Goal: Information Seeking & Learning: Learn about a topic

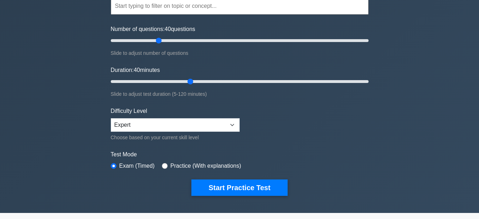
scroll to position [72, 0]
drag, startPoint x: 159, startPoint y: 41, endPoint x: 145, endPoint y: 44, distance: 14.5
type input "30"
click at [145, 44] on input "Number of questions: 30 questions" at bounding box center [240, 40] width 258 height 9
drag, startPoint x: 191, startPoint y: 82, endPoint x: 170, endPoint y: 81, distance: 21.0
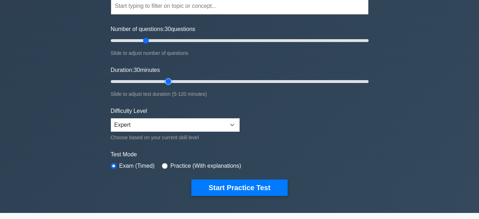
type input "30"
click at [170, 81] on input "Duration: 30 minutes" at bounding box center [240, 81] width 258 height 9
type input "35"
click at [150, 40] on input "Number of questions: 35 questions" at bounding box center [240, 40] width 258 height 9
type input "35"
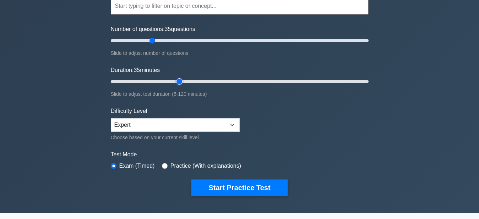
click at [177, 79] on input "Duration: 35 minutes" at bounding box center [240, 81] width 258 height 9
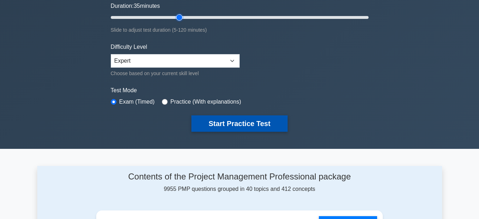
scroll to position [0, 0]
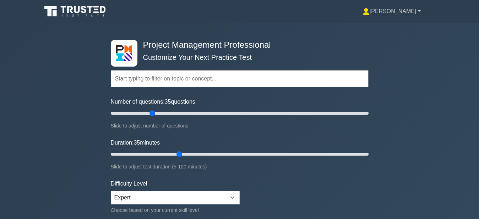
click at [417, 10] on link "[PERSON_NAME]" at bounding box center [392, 11] width 92 height 14
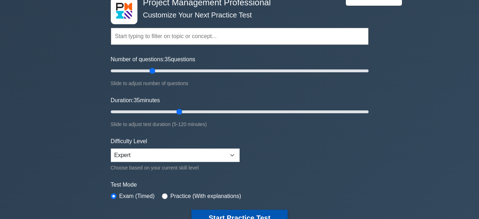
scroll to position [109, 0]
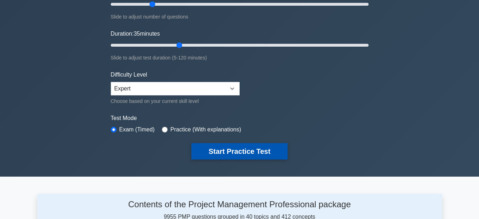
click at [263, 151] on button "Start Practice Test" at bounding box center [240, 151] width 96 height 16
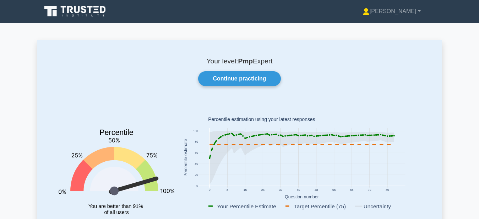
scroll to position [72, 0]
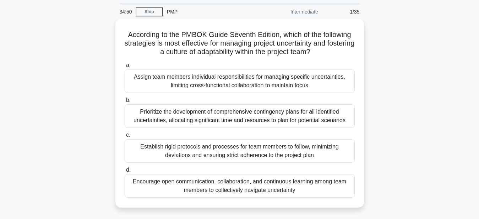
scroll to position [36, 0]
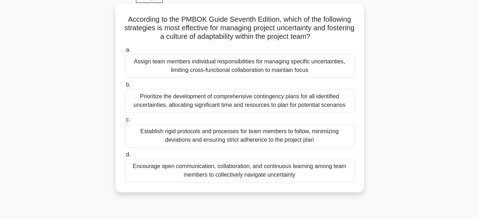
click at [236, 166] on div "Encourage open communication, collaboration, and continuous learning among team…" at bounding box center [240, 169] width 230 height 23
click at [125, 157] on input "d. Encourage open communication, collaboration, and continuous learning among t…" at bounding box center [125, 154] width 0 height 5
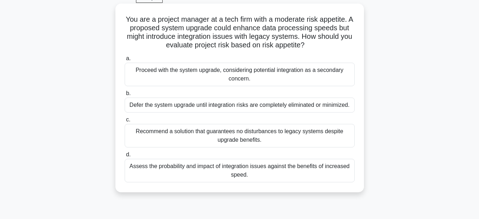
click at [306, 176] on div "Assess the probability and impact of integration issues against the benefits of…" at bounding box center [240, 169] width 230 height 23
click at [125, 157] on input "d. Assess the probability and impact of integration issues against the benefits…" at bounding box center [125, 154] width 0 height 5
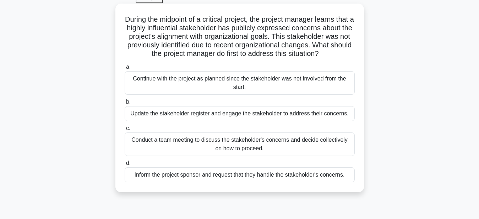
click at [335, 114] on div "Update the stakeholder register and engage the stakeholder to address their con…" at bounding box center [240, 113] width 230 height 15
click at [125, 104] on input "b. Update the stakeholder register and engage the stakeholder to address their …" at bounding box center [125, 101] width 0 height 5
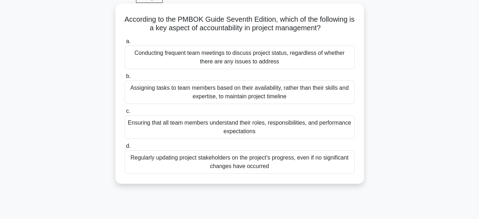
click at [231, 124] on div "Ensuring that all team members understand their roles, responsibilities, and pe…" at bounding box center [240, 126] width 230 height 23
click at [125, 113] on input "c. Ensuring that all team members understand their roles, responsibilities, and…" at bounding box center [125, 111] width 0 height 5
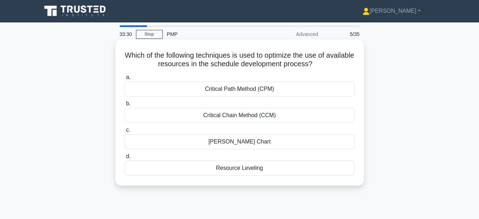
scroll to position [0, 0]
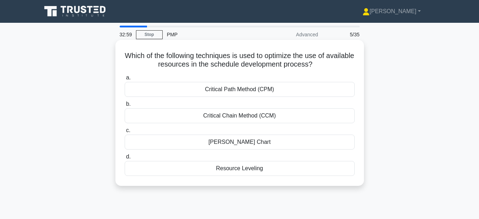
click at [249, 89] on div "Critical Path Method (CPM)" at bounding box center [240, 89] width 230 height 15
click at [125, 80] on input "a. Critical Path Method (CPM)" at bounding box center [125, 77] width 0 height 5
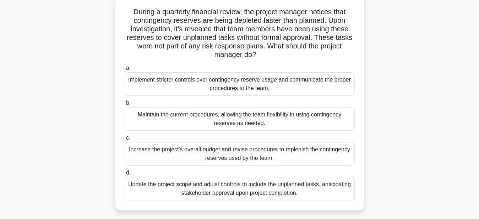
scroll to position [36, 0]
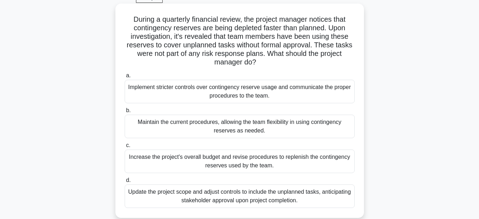
click at [227, 93] on div "Implement stricter controls over contingency reserve usage and communicate the …" at bounding box center [240, 91] width 230 height 23
click at [125, 78] on input "a. Implement stricter controls over contingency reserve usage and communicate t…" at bounding box center [125, 75] width 0 height 5
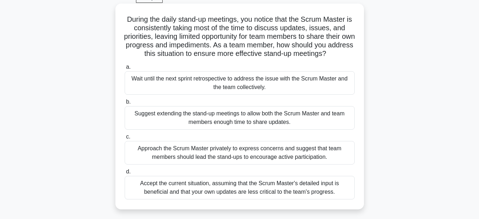
click at [315, 152] on div "Approach the Scrum Master privately to express concerns and suggest that team m…" at bounding box center [240, 152] width 230 height 23
click at [125, 139] on input "c. Approach the Scrum Master privately to express concerns and suggest that tea…" at bounding box center [125, 136] width 0 height 5
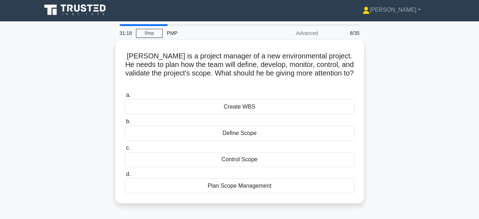
scroll to position [0, 0]
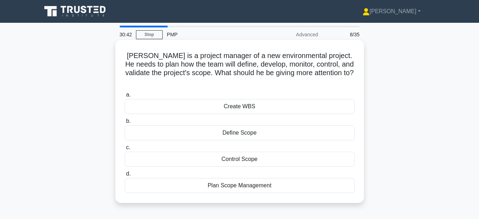
click at [231, 178] on div "Plan Scope Management" at bounding box center [240, 185] width 230 height 15
click at [125, 176] on input "d. Plan Scope Management" at bounding box center [125, 173] width 0 height 5
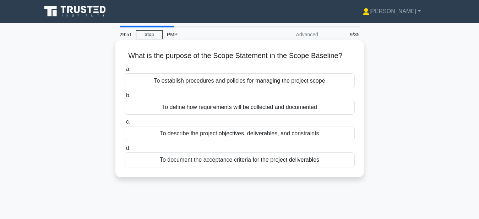
click at [266, 133] on div "To describe the project objectives, deliverables, and constraints" at bounding box center [240, 133] width 230 height 15
click at [125, 124] on input "c. To describe the project objectives, deliverables, and constraints" at bounding box center [125, 121] width 0 height 5
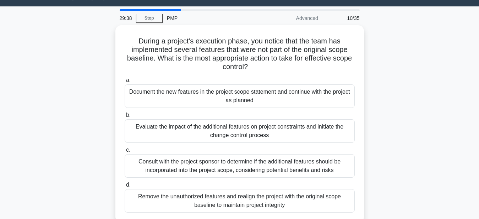
scroll to position [19, 0]
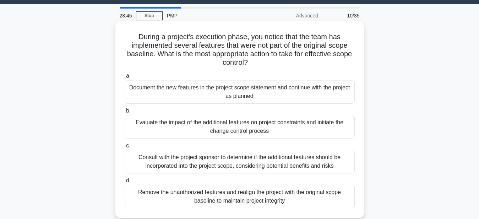
click at [215, 128] on div "Evaluate the impact of the additional features on project constraints and initi…" at bounding box center [240, 126] width 230 height 23
click at [125, 113] on input "b. Evaluate the impact of the additional features on project constraints and in…" at bounding box center [125, 110] width 0 height 5
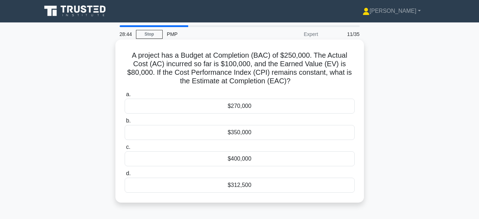
scroll to position [0, 0]
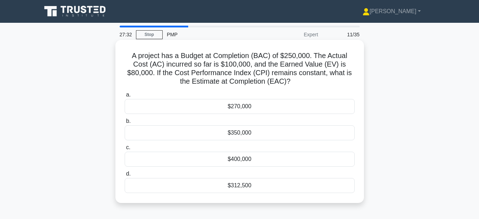
click at [196, 139] on div "$350,000" at bounding box center [240, 132] width 230 height 15
click at [125, 123] on input "b. $350,000" at bounding box center [125, 121] width 0 height 5
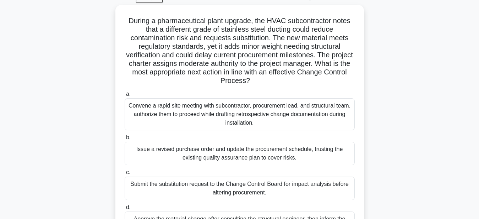
scroll to position [36, 0]
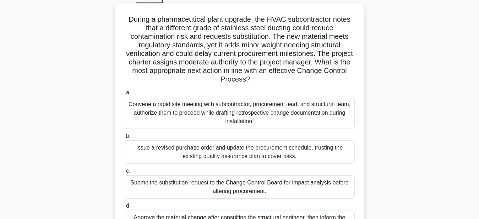
click at [198, 189] on div "Submit the substitution request to the Change Control Board for impact analysis…" at bounding box center [240, 186] width 230 height 23
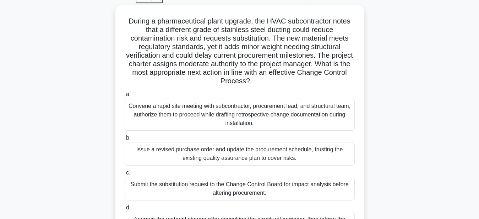
click at [469, 138] on main "26:58 Stop PMP Expert 12/35 During a pharmaceutical plant upgrade, the HVAC sub…" at bounding box center [239, 166] width 479 height 361
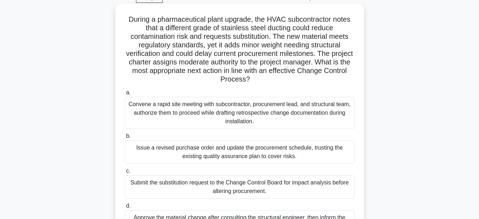
click at [330, 187] on div "Submit the substitution request to the Change Control Board for impact analysis…" at bounding box center [240, 186] width 230 height 23
click at [125, 173] on input "c. Submit the substitution request to the Change Control Board for impact analy…" at bounding box center [125, 170] width 0 height 5
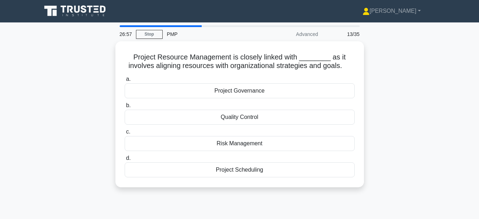
scroll to position [0, 0]
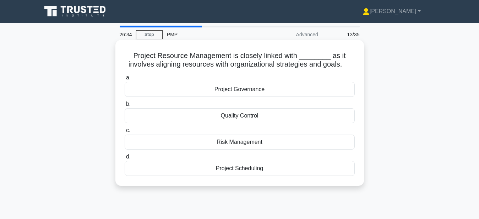
click at [219, 171] on div "Project Scheduling" at bounding box center [240, 168] width 230 height 15
click at [125, 159] on input "d. Project Scheduling" at bounding box center [125, 156] width 0 height 5
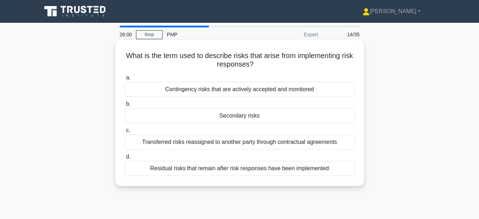
click at [290, 117] on div "Secondary risks" at bounding box center [240, 115] width 230 height 15
click at [125, 106] on input "b. Secondary risks" at bounding box center [125, 104] width 0 height 5
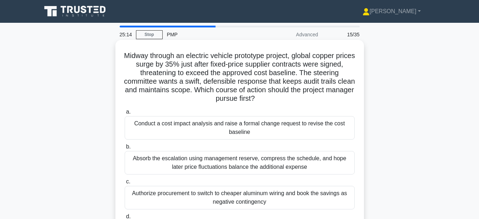
click at [282, 128] on div "Conduct a cost impact analysis and raise a formal change request to revise the …" at bounding box center [240, 127] width 230 height 23
click at [125, 114] on input "a. Conduct a cost impact analysis and raise a formal change request to revise t…" at bounding box center [125, 111] width 0 height 5
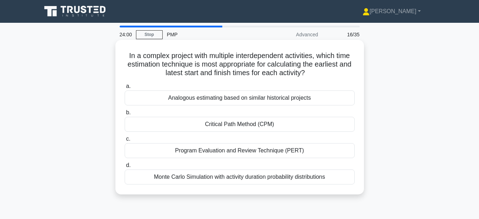
click at [261, 98] on div "Analogous estimating based on similar historical projects" at bounding box center [240, 97] width 230 height 15
click at [125, 88] on input "a. Analogous estimating based on similar historical projects" at bounding box center [125, 86] width 0 height 5
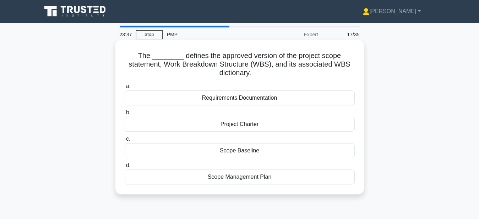
click at [222, 144] on div "Scope Baseline" at bounding box center [240, 150] width 230 height 15
click at [125, 141] on input "c. Scope Baseline" at bounding box center [125, 138] width 0 height 5
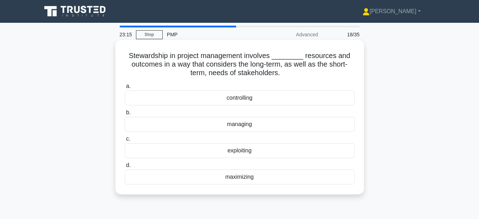
click at [261, 122] on div "managing" at bounding box center [240, 124] width 230 height 15
click at [125, 115] on input "b. managing" at bounding box center [125, 112] width 0 height 5
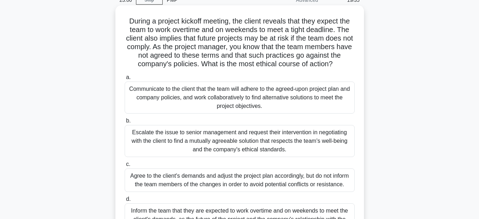
scroll to position [72, 0]
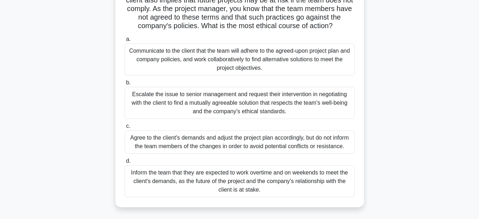
click at [322, 56] on div "Communicate to the client that the team will adhere to the agreed-upon project …" at bounding box center [240, 59] width 230 height 32
click at [125, 42] on input "a. Communicate to the client that the team will adhere to the agreed-upon proje…" at bounding box center [125, 39] width 0 height 5
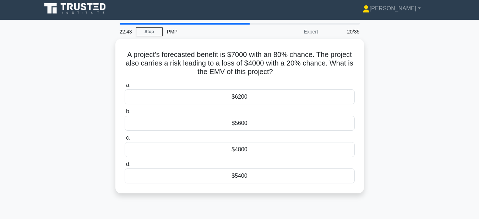
scroll to position [0, 0]
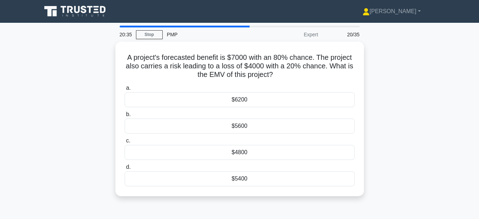
click at [440, 72] on div "A project's forecasted benefit is $7000 with an 80% chance. The project also ca…" at bounding box center [239, 123] width 405 height 163
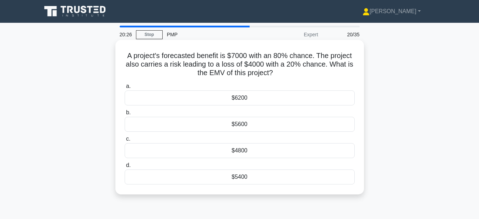
click at [249, 121] on div "$5600" at bounding box center [240, 124] width 230 height 15
click at [125, 115] on input "b. $5600" at bounding box center [125, 112] width 0 height 5
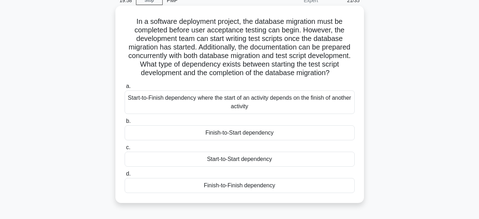
scroll to position [36, 0]
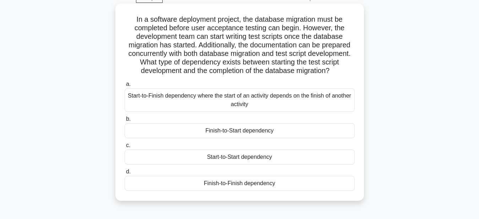
click at [275, 156] on div "Start-to-Start dependency" at bounding box center [240, 156] width 230 height 15
click at [125, 147] on input "c. Start-to-Start dependency" at bounding box center [125, 145] width 0 height 5
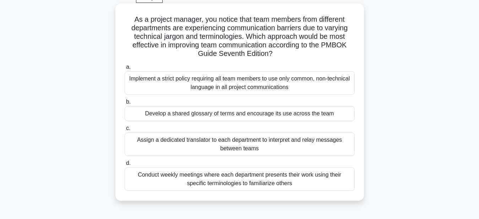
click at [317, 116] on div "Develop a shared glossary of terms and encourage its use across the team" at bounding box center [240, 113] width 230 height 15
click at [125, 104] on input "b. Develop a shared glossary of terms and encourage its use across the team" at bounding box center [125, 101] width 0 height 5
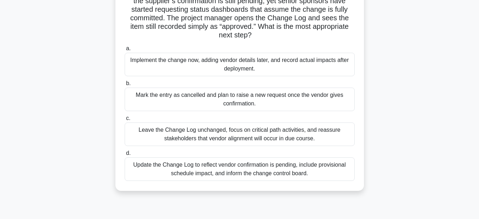
scroll to position [72, 0]
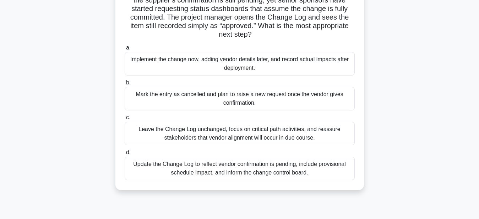
click at [242, 168] on div "Update the Change Log to reflect vendor confirmation is pending, include provis…" at bounding box center [240, 167] width 230 height 23
click at [125, 155] on input "d. Update the Change Log to reflect vendor confirmation is pending, include pro…" at bounding box center [125, 152] width 0 height 5
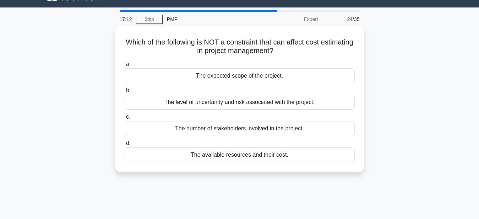
scroll to position [0, 0]
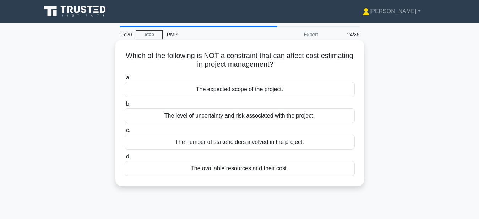
click at [249, 117] on div "The level of uncertainty and risk associated with the project." at bounding box center [240, 115] width 230 height 15
click at [125, 106] on input "b. The level of uncertainty and risk associated with the project." at bounding box center [125, 104] width 0 height 5
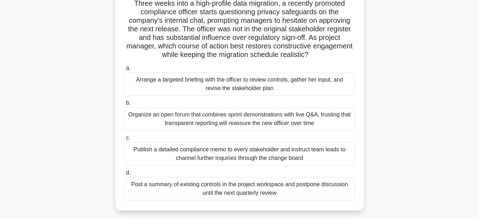
scroll to position [36, 0]
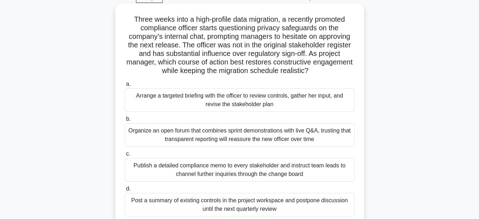
click at [321, 100] on div "Arrange a targeted briefing with the officer to review controls, gather her inp…" at bounding box center [240, 99] width 230 height 23
click at [125, 86] on input "a. Arrange a targeted briefing with the officer to review controls, gather her …" at bounding box center [125, 84] width 0 height 5
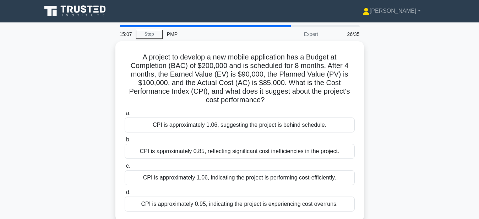
scroll to position [0, 0]
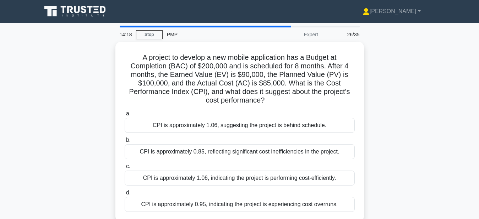
click at [10, 119] on main "14:18 Stop PMP Expert 26/35 A project to develop a new mobile application has a…" at bounding box center [239, 203] width 479 height 361
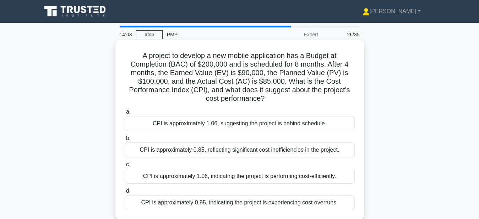
click at [330, 175] on div "CPI is approximately 1.06, indicating the project is performing cost-efficientl…" at bounding box center [240, 175] width 230 height 15
click at [125, 167] on input "c. CPI is approximately 1.06, indicating the project is performing cost-efficie…" at bounding box center [125, 164] width 0 height 5
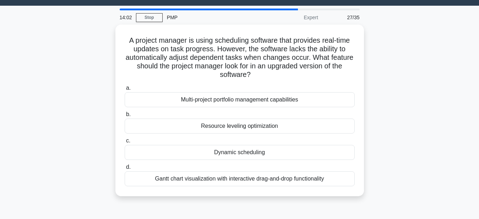
scroll to position [36, 0]
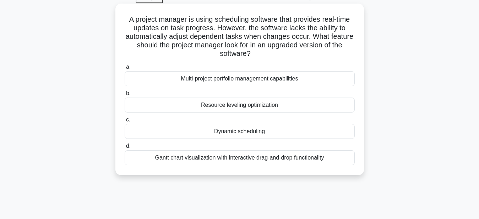
click at [274, 131] on div "Dynamic scheduling" at bounding box center [240, 131] width 230 height 15
click at [125, 122] on input "c. Dynamic scheduling" at bounding box center [125, 119] width 0 height 5
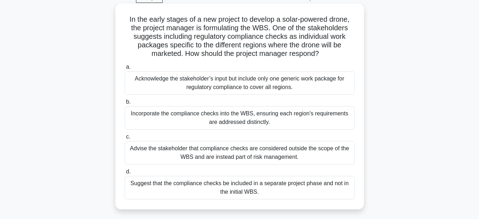
click at [297, 120] on div "Incorporate the compliance checks into the WBS, ensuring each region's requirem…" at bounding box center [240, 117] width 230 height 23
click at [125, 104] on input "b. Incorporate the compliance checks into the WBS, ensuring each region's requi…" at bounding box center [125, 101] width 0 height 5
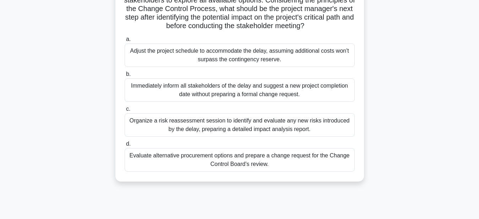
scroll to position [109, 0]
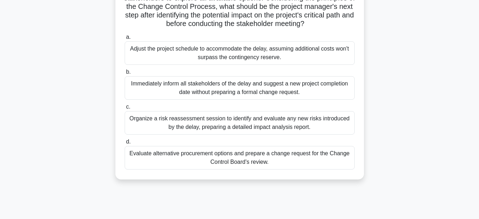
click at [262, 157] on div "Evaluate alternative procurement options and prepare a change request for the C…" at bounding box center [240, 157] width 230 height 23
click at [125, 144] on input "d. Evaluate alternative procurement options and prepare a change request for th…" at bounding box center [125, 141] width 0 height 5
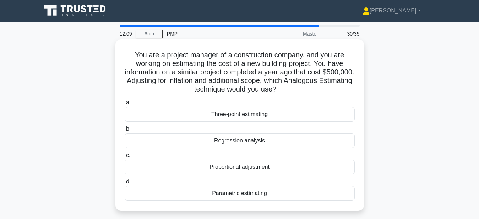
scroll to position [0, 0]
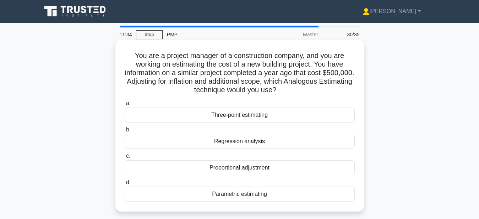
click at [242, 166] on div "Proportional adjustment" at bounding box center [240, 167] width 230 height 15
click at [125, 158] on input "c. Proportional adjustment" at bounding box center [125, 155] width 0 height 5
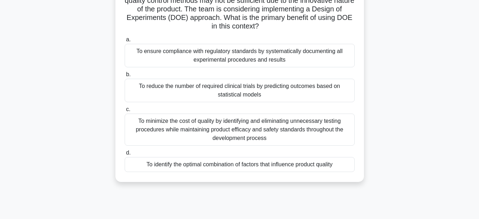
scroll to position [72, 0]
click at [291, 91] on div "To reduce the number of required clinical trials by predicting outcomes based o…" at bounding box center [240, 89] width 230 height 23
click at [125, 76] on input "b. To reduce the number of required clinical trials by predicting outcomes base…" at bounding box center [125, 74] width 0 height 5
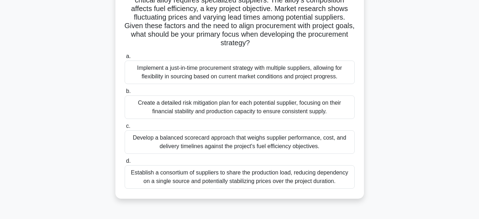
click at [329, 146] on div "Develop a balanced scorecard approach that weighs supplier performance, cost, a…" at bounding box center [240, 141] width 230 height 23
click at [125, 128] on input "c. Develop a balanced scorecard approach that weighs supplier performance, cost…" at bounding box center [125, 126] width 0 height 5
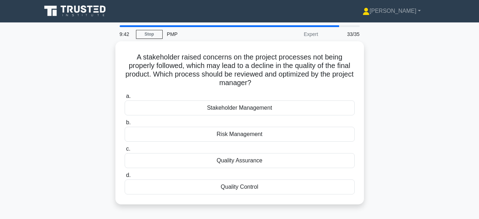
scroll to position [0, 0]
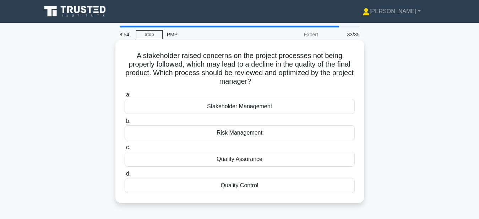
click at [235, 181] on div "Quality Control" at bounding box center [240, 185] width 230 height 15
click at [125, 176] on input "d. Quality Control" at bounding box center [125, 173] width 0 height 5
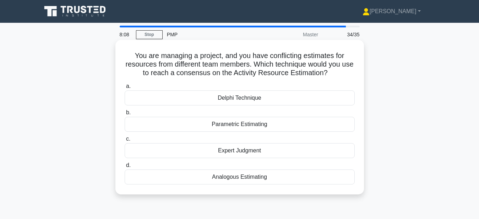
drag, startPoint x: 236, startPoint y: 146, endPoint x: 199, endPoint y: 146, distance: 37.0
click at [235, 147] on div "Expert Judgment" at bounding box center [240, 150] width 230 height 15
click at [252, 142] on label "c. Expert Judgment" at bounding box center [240, 145] width 230 height 23
click at [125, 141] on input "c. Expert Judgment" at bounding box center [125, 138] width 0 height 5
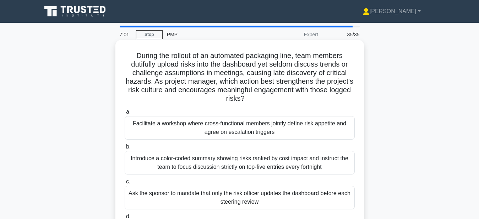
click at [302, 163] on div "Introduce a color-coded summary showing risks ranked by cost impact and instruc…" at bounding box center [240, 162] width 230 height 23
click at [125, 149] on input "b. Introduce a color-coded summary showing risks ranked by cost impact and inst…" at bounding box center [125, 146] width 0 height 5
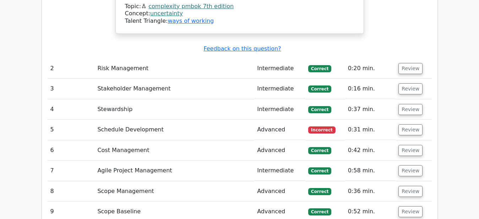
scroll to position [1124, 0]
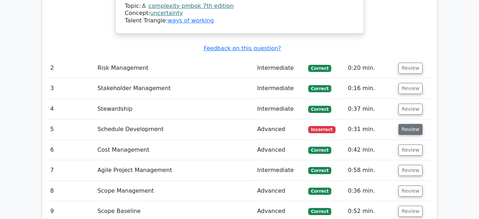
click at [403, 124] on button "Review" at bounding box center [411, 129] width 24 height 11
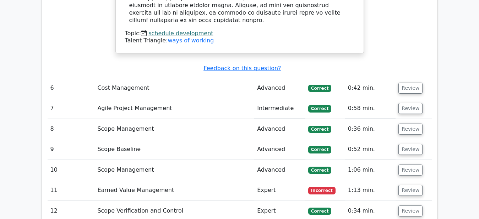
scroll to position [1522, 0]
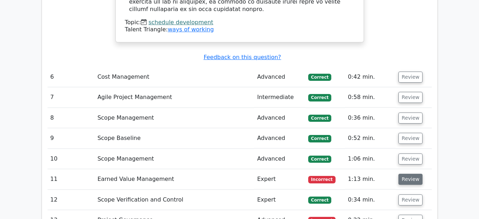
click at [409, 173] on button "Review" at bounding box center [411, 178] width 24 height 11
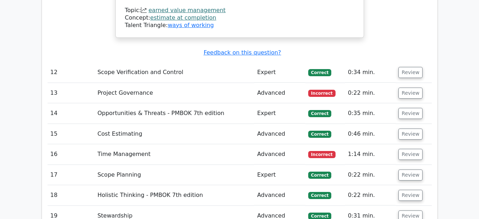
scroll to position [1885, 0]
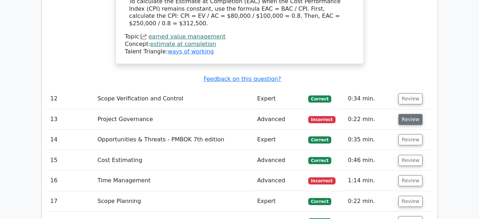
click at [410, 114] on button "Review" at bounding box center [411, 119] width 24 height 11
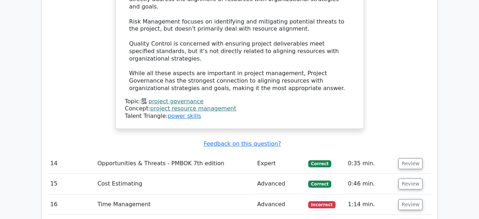
scroll to position [2320, 0]
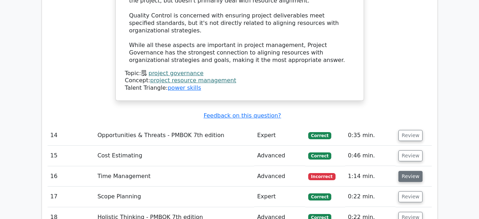
click at [402, 171] on button "Review" at bounding box center [411, 176] width 24 height 11
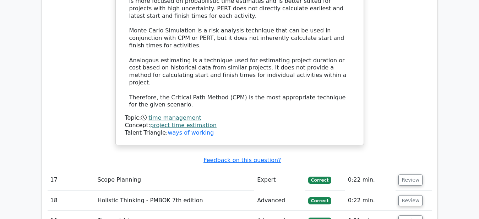
scroll to position [2791, 0]
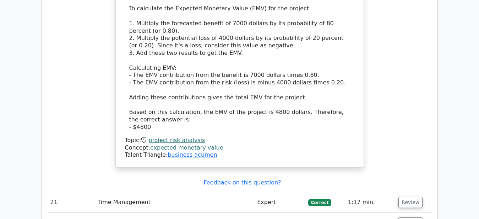
scroll to position [3212, 0]
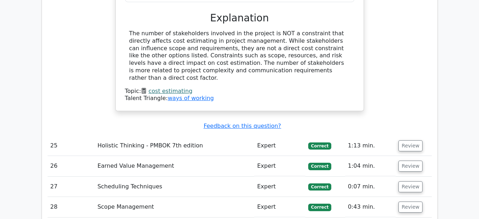
scroll to position [3611, 0]
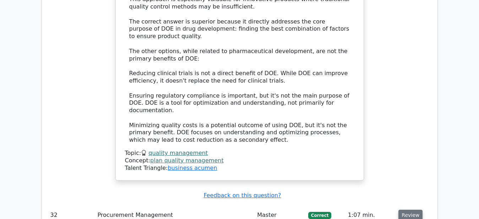
scroll to position [4191, 0]
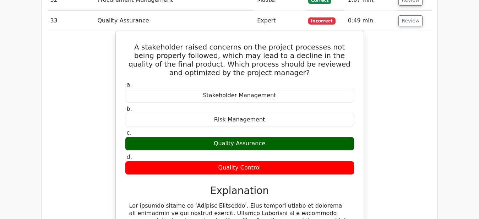
scroll to position [4553, 0]
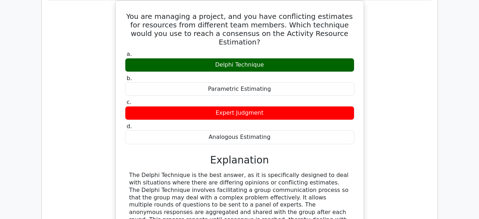
scroll to position [4817, 0]
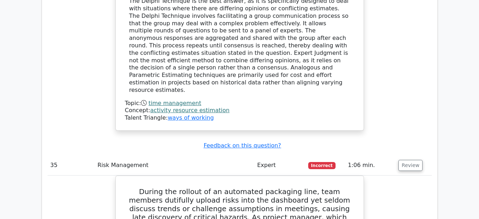
scroll to position [5215, 0]
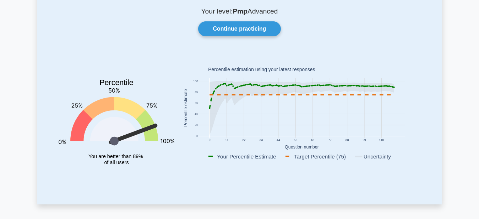
scroll to position [36, 0]
